Goal: Check status: Check status

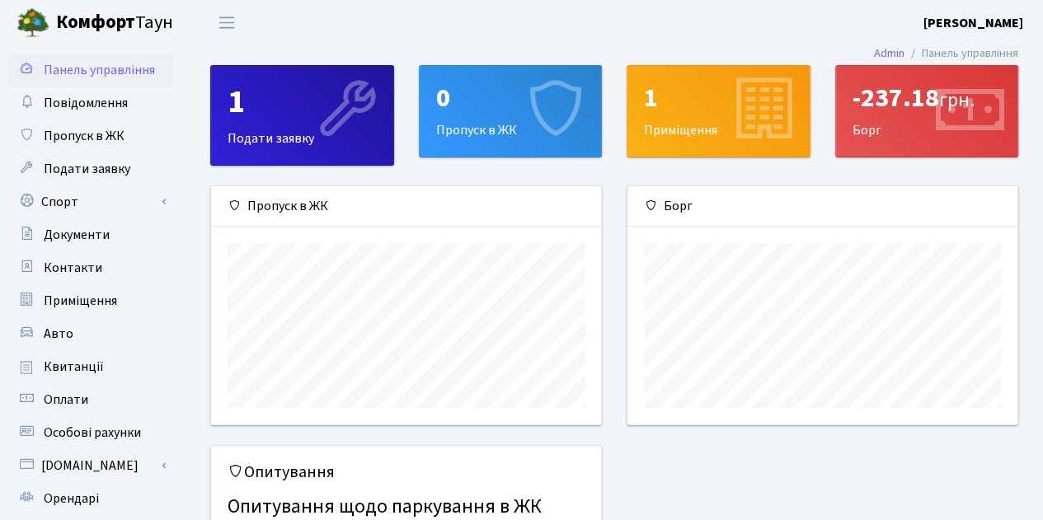
scroll to position [237, 391]
click at [910, 111] on div "-237.18 грн." at bounding box center [927, 97] width 149 height 31
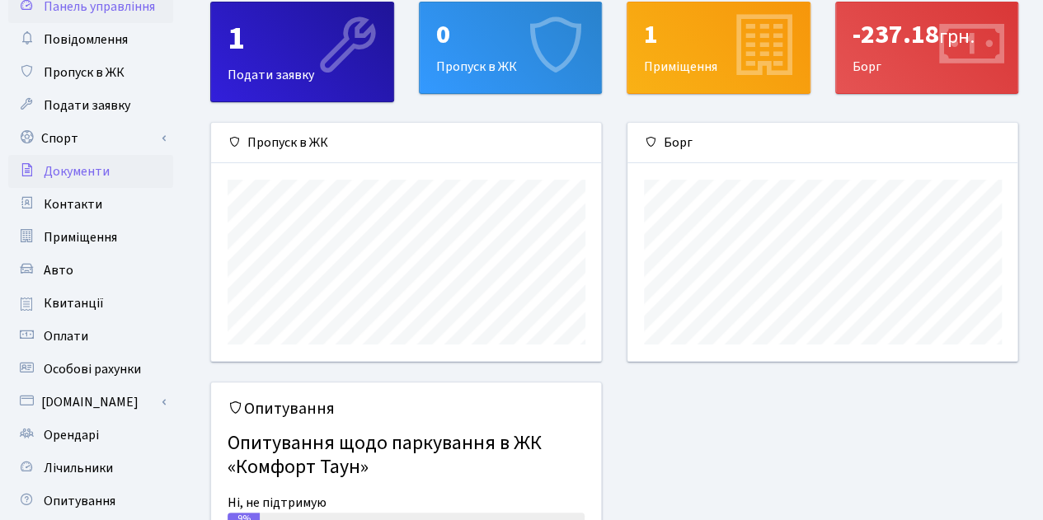
scroll to position [82, 0]
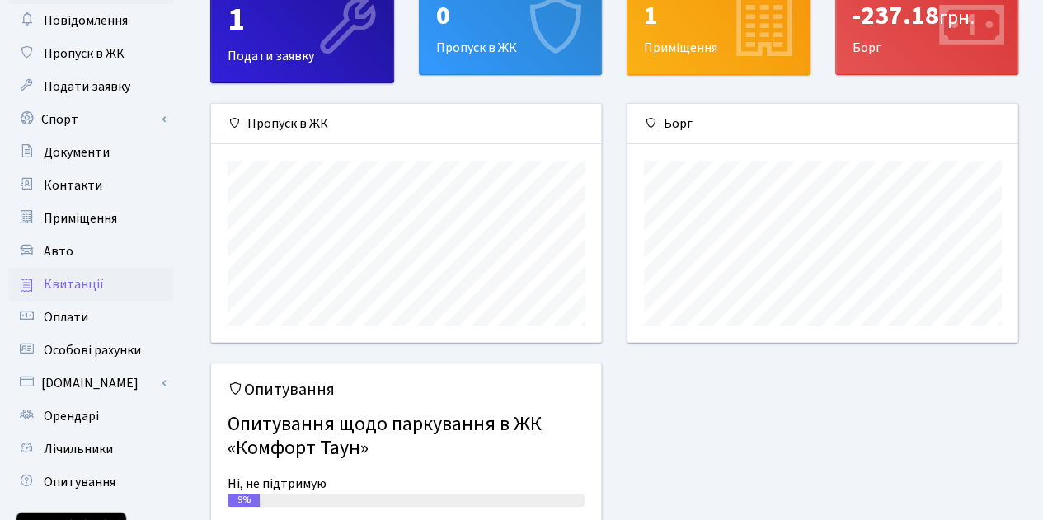
click at [64, 285] on span "Квитанції" at bounding box center [74, 284] width 60 height 18
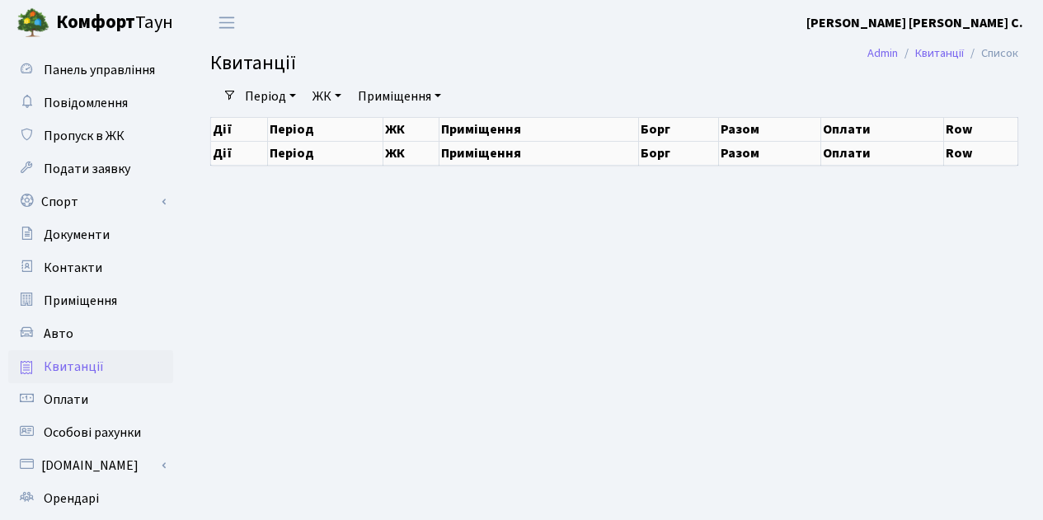
select select "25"
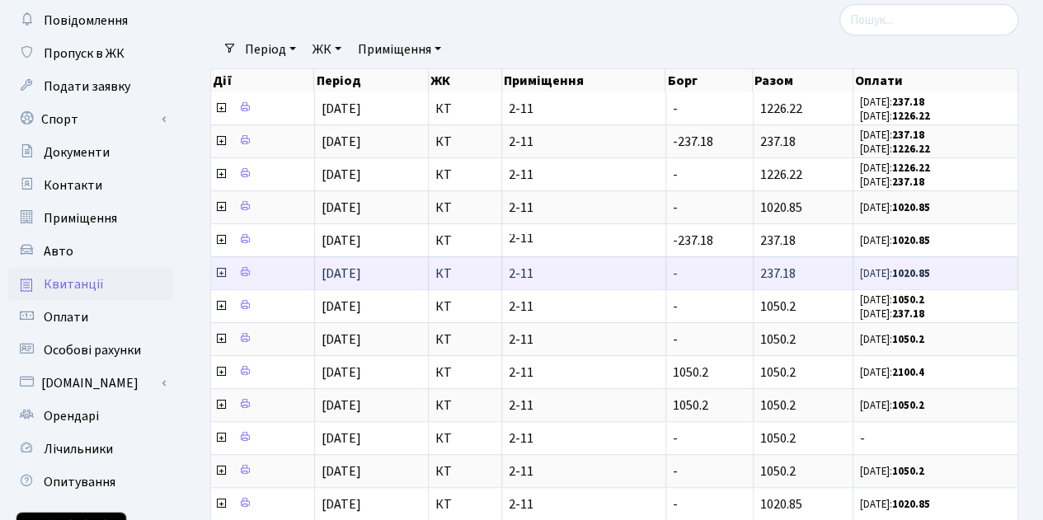
scroll to position [165, 0]
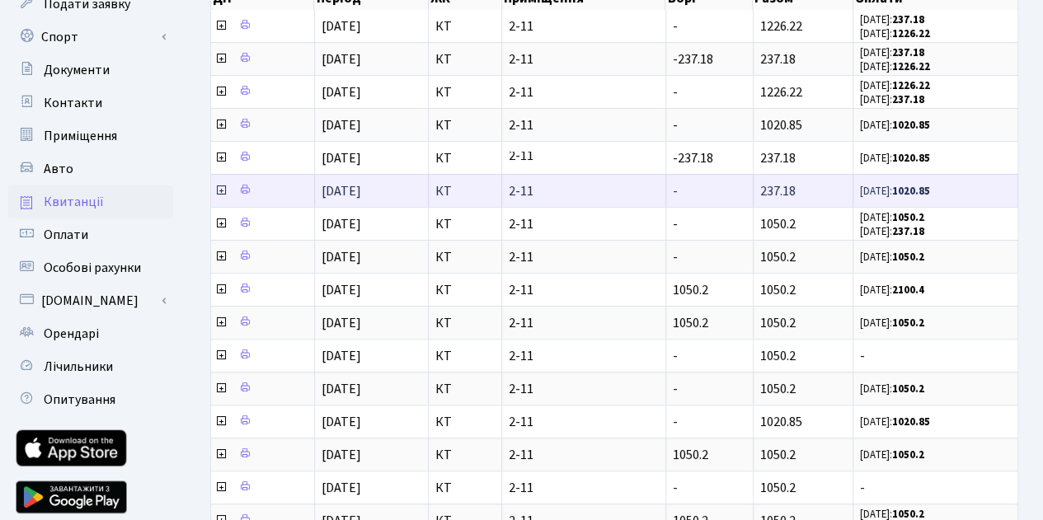
click at [218, 184] on icon at bounding box center [220, 190] width 13 height 13
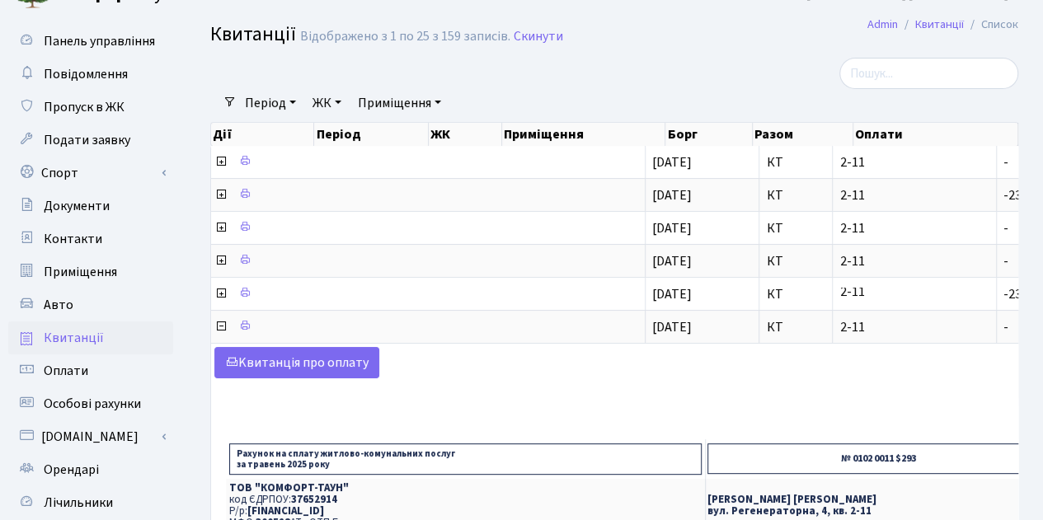
scroll to position [0, 0]
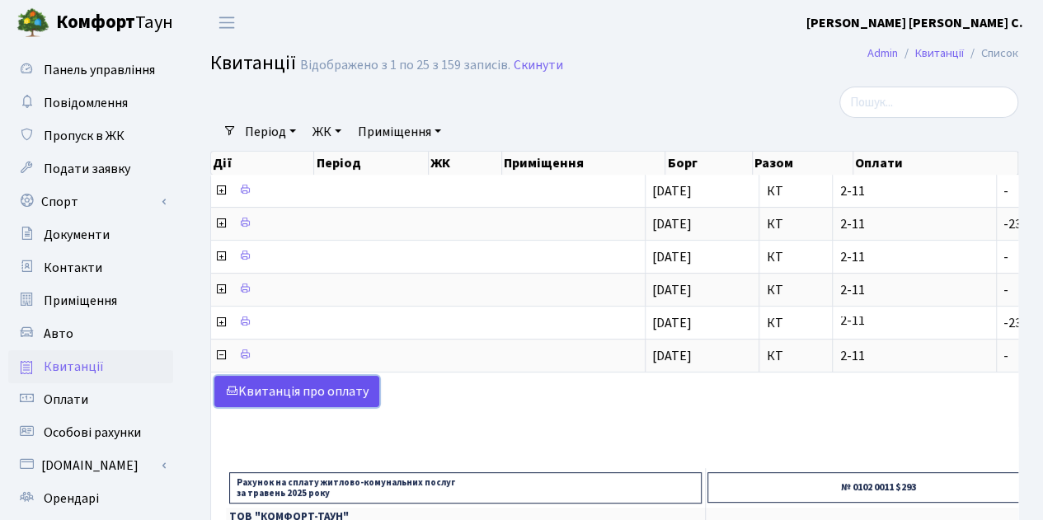
click at [344, 383] on link "Kвитанція про оплату" at bounding box center [296, 391] width 165 height 31
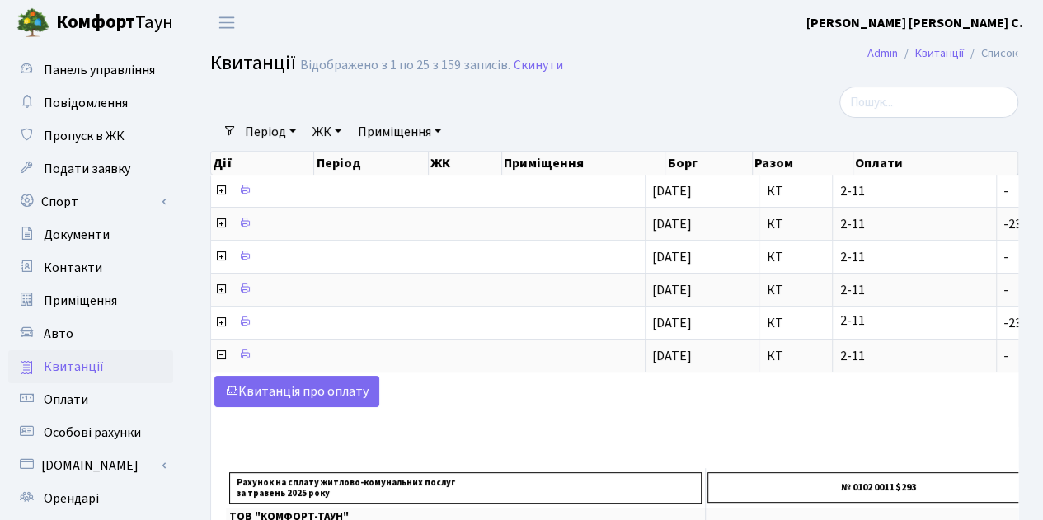
click at [74, 369] on span "Квитанції" at bounding box center [74, 367] width 60 height 18
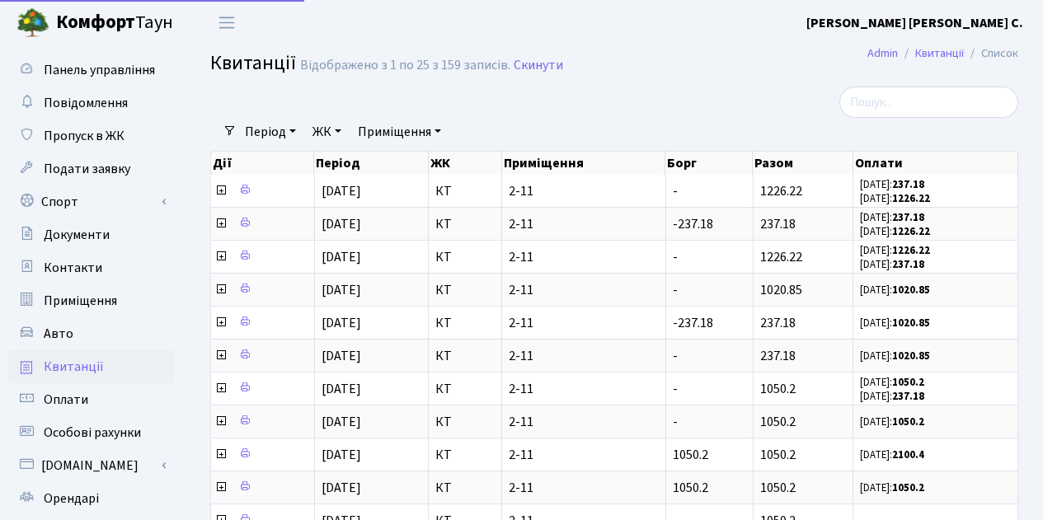
select select "25"
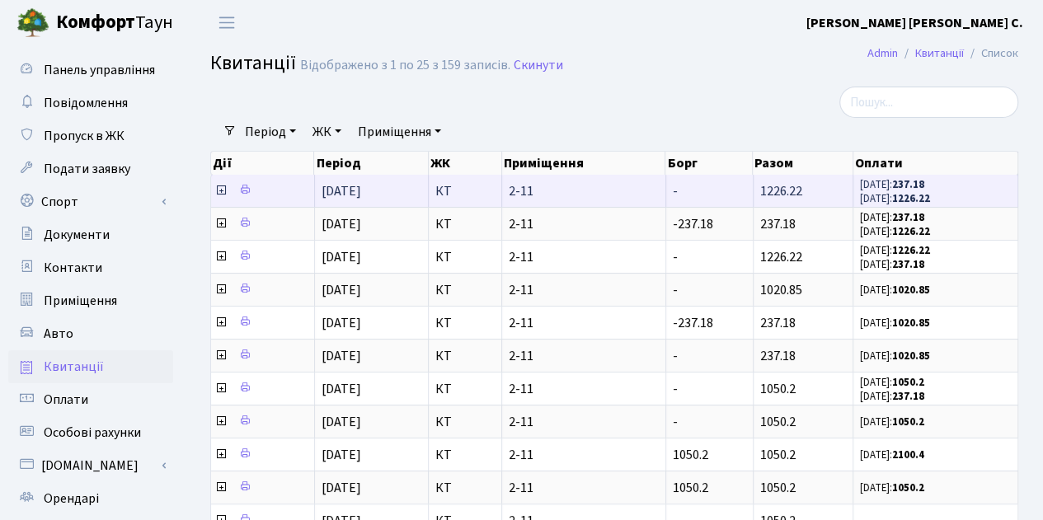
click at [219, 192] on icon at bounding box center [220, 190] width 13 height 13
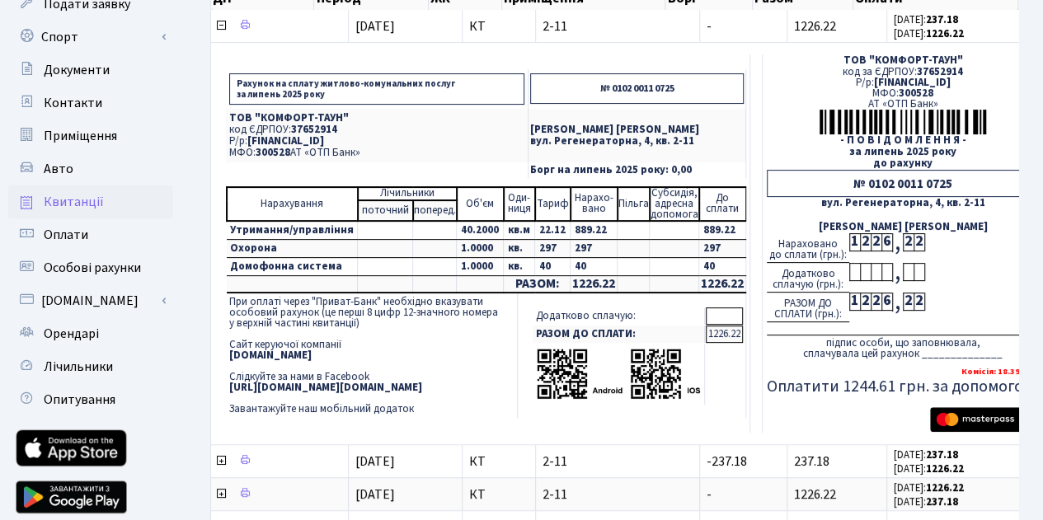
scroll to position [330, 0]
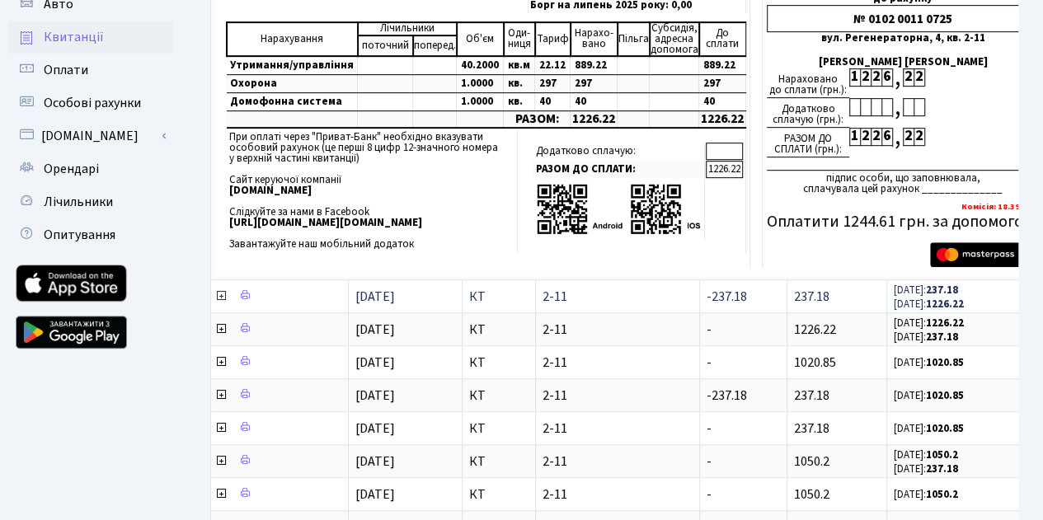
click at [223, 293] on icon at bounding box center [220, 295] width 13 height 13
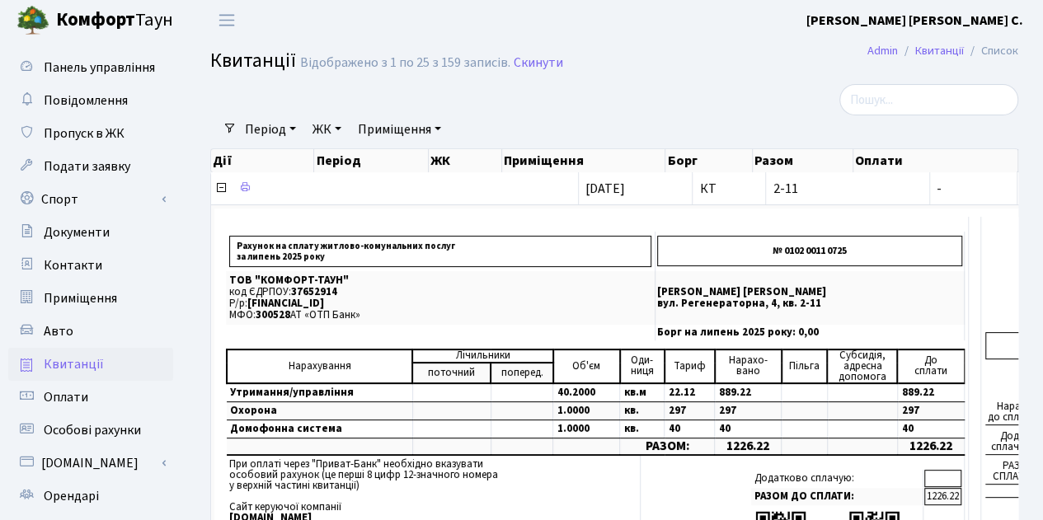
scroll to position [0, 0]
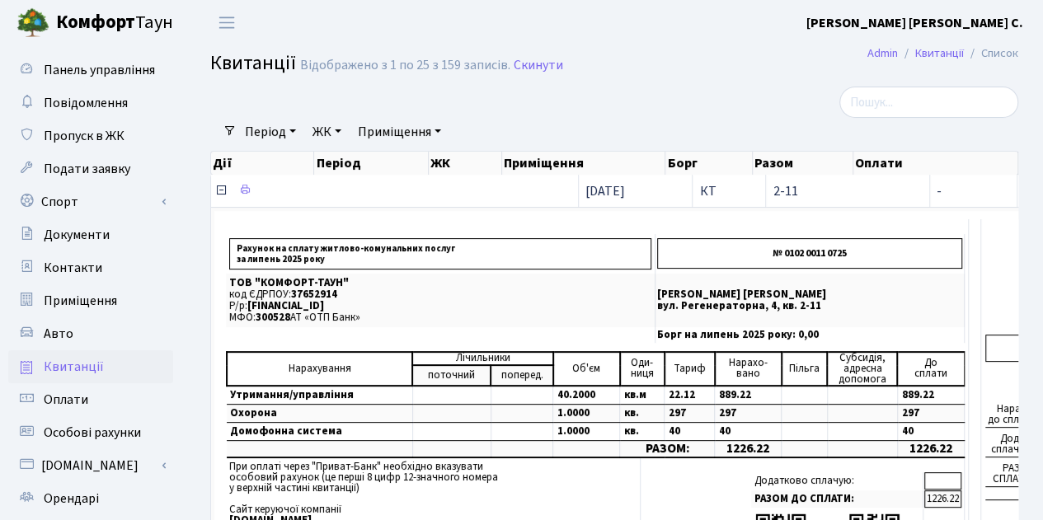
click at [219, 188] on icon at bounding box center [220, 190] width 13 height 13
